Goal: Task Accomplishment & Management: Use online tool/utility

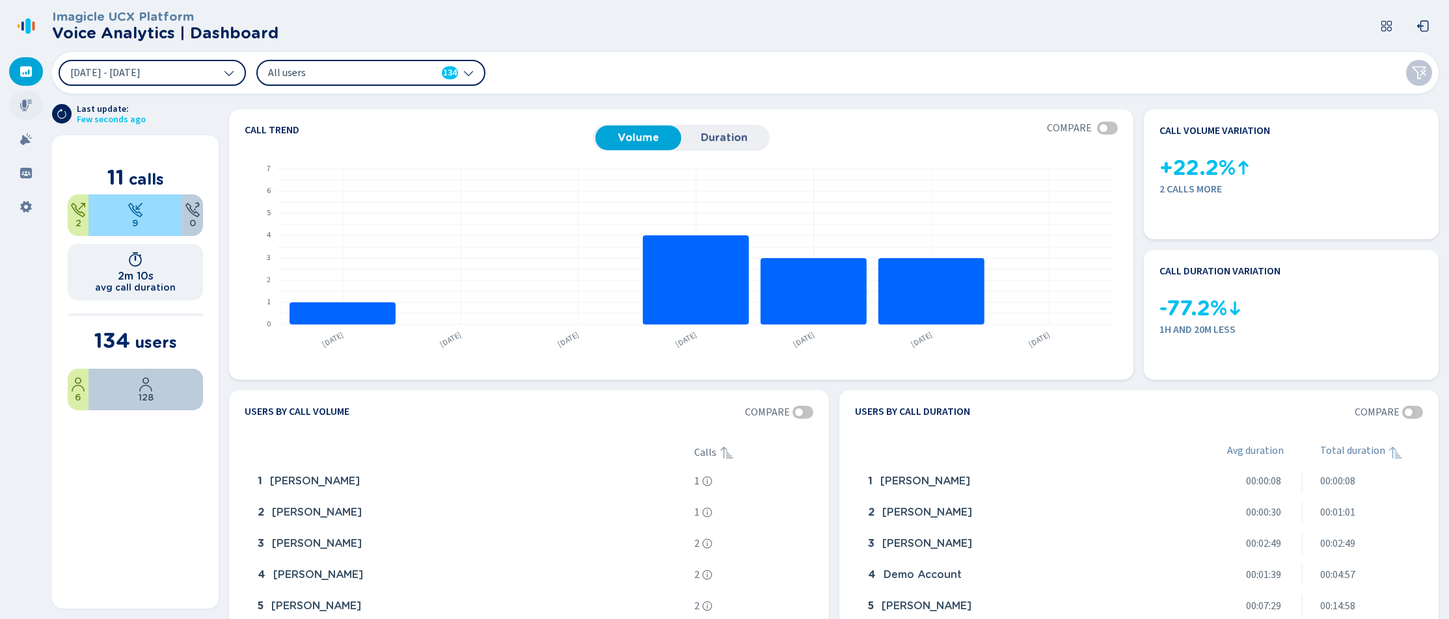
click at [25, 107] on icon at bounding box center [26, 106] width 12 height 12
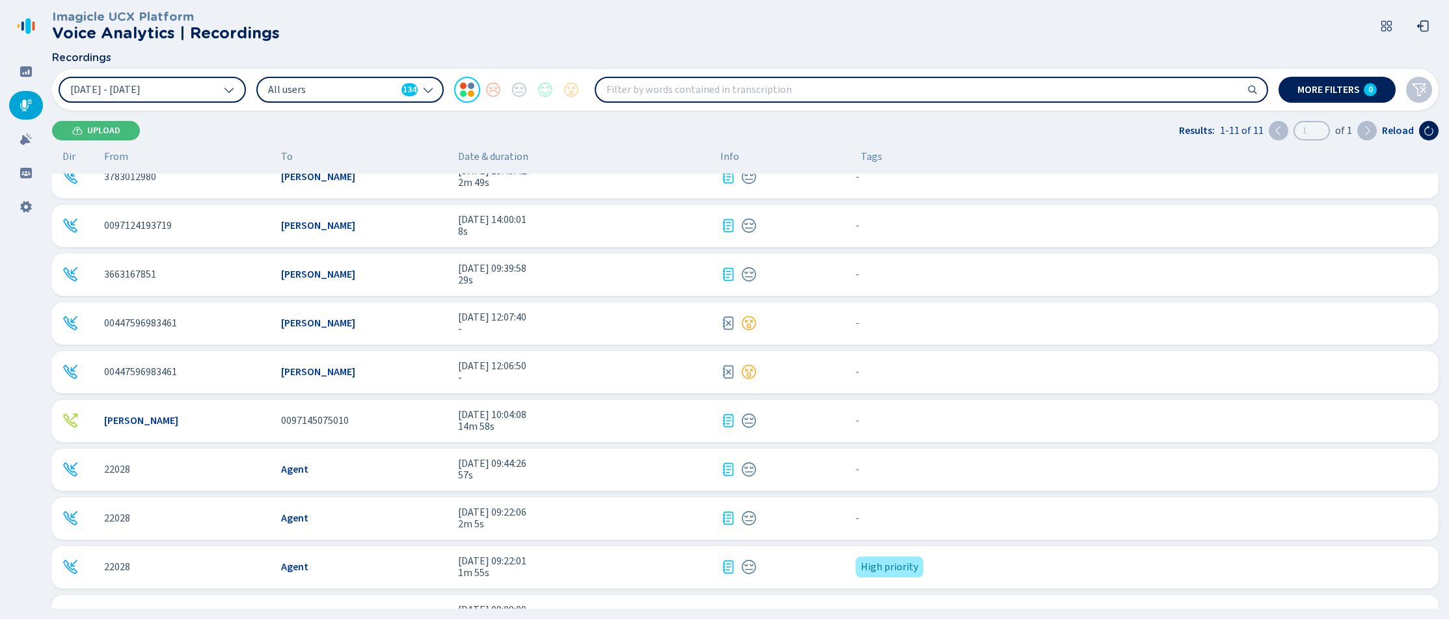
scroll to position [100, 0]
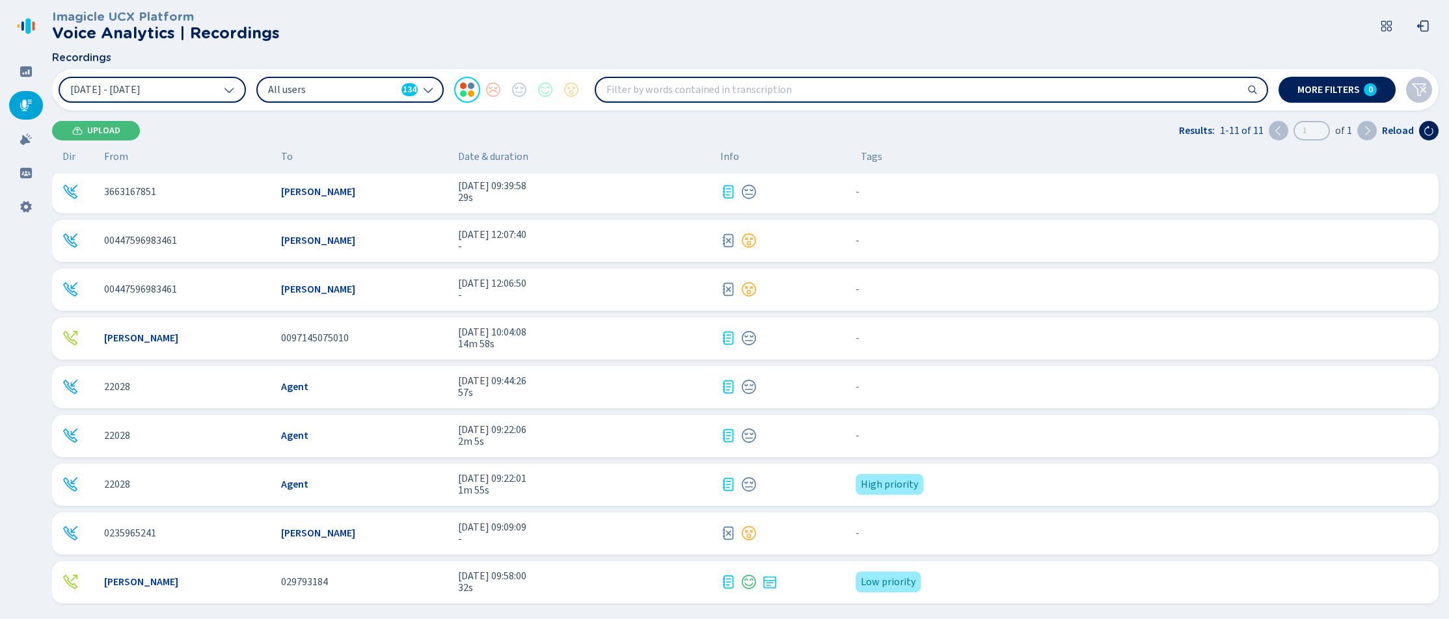
click at [320, 531] on span "[PERSON_NAME]" at bounding box center [318, 534] width 74 height 12
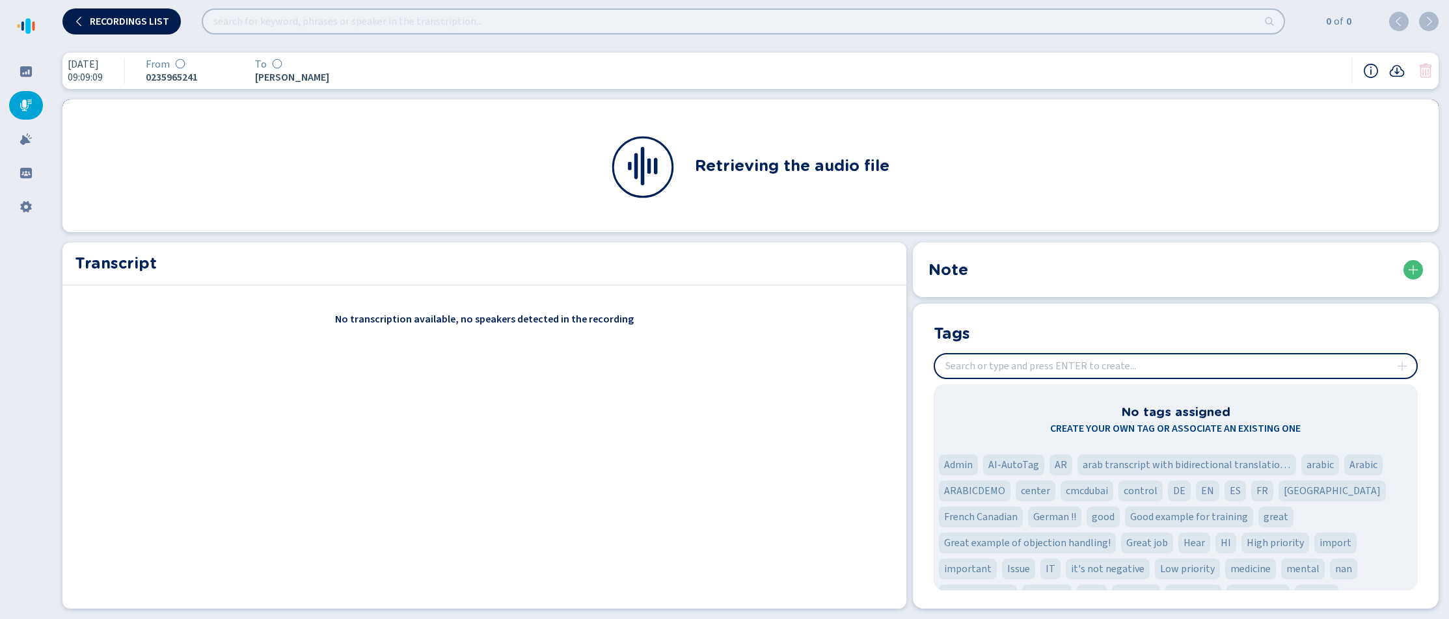
click at [126, 27] on button "Recordings list" at bounding box center [121, 21] width 118 height 26
